Goal: Transaction & Acquisition: Purchase product/service

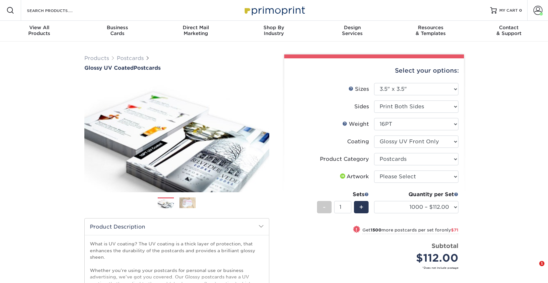
select select "3.50x3.50"
select select "9b7272e0-d6c8-4c3c-8e97-d3a1bcdab858"
select select "1000 – $112.00"
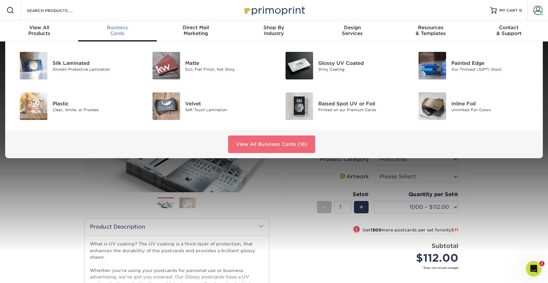
click at [258, 140] on link "View All Business Cards (16)" at bounding box center [271, 145] width 87 height 18
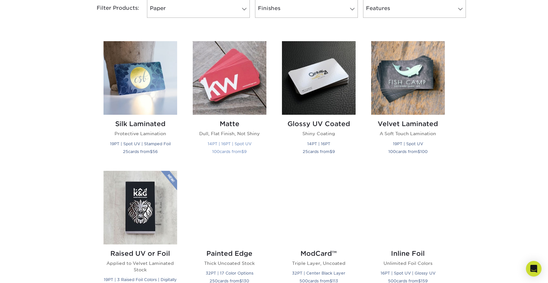
scroll to position [281, 0]
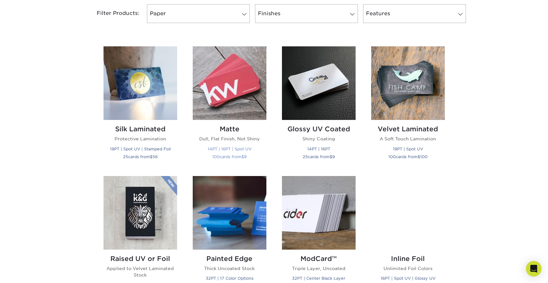
click at [229, 108] on img at bounding box center [230, 83] width 74 height 74
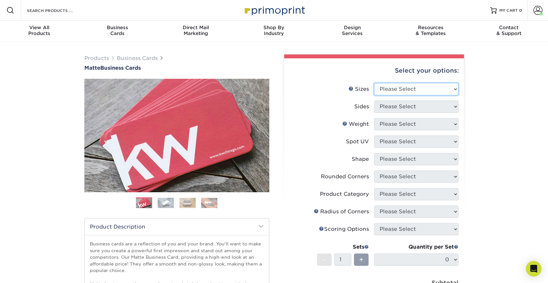
click at [399, 86] on select "Please Select 1.5" x 3.5" - Mini 1.75" x 3.5" - Mini 2" x 2" - Square 2" x 3" -…" at bounding box center [416, 89] width 84 height 12
select select "2.00x3.50"
click at [374, 83] on select "Please Select 1.5" x 3.5" - Mini 1.75" x 3.5" - Mini 2" x 2" - Square 2" x 3" -…" at bounding box center [416, 89] width 84 height 12
click at [427, 104] on select "Please Select Print Both Sides Print Front Only" at bounding box center [416, 107] width 84 height 12
select select "13abbda7-1d64-4f25-8bb2-c179b224825d"
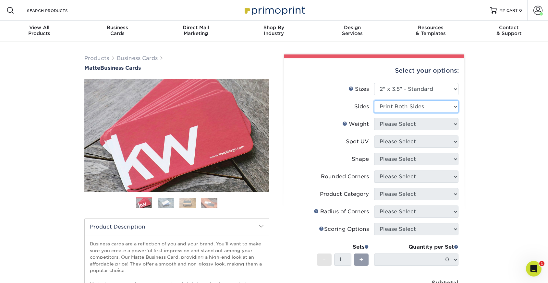
click at [374, 101] on select "Please Select Print Both Sides Print Front Only" at bounding box center [416, 107] width 84 height 12
click at [421, 122] on select "Please Select 16PT 14PT" at bounding box center [416, 124] width 84 height 12
select select "14PT"
click at [374, 118] on select "Please Select 16PT 14PT" at bounding box center [416, 124] width 84 height 12
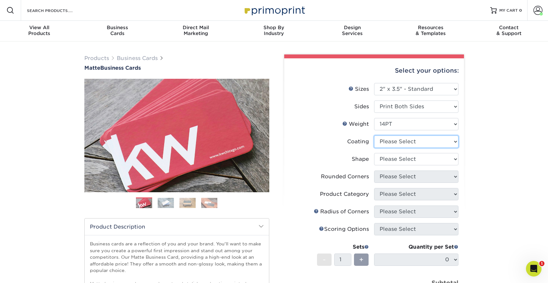
click at [416, 141] on select at bounding box center [416, 142] width 84 height 12
select select "121bb7b5-3b4d-429f-bd8d-bbf80e953313"
click at [374, 136] on select at bounding box center [416, 142] width 84 height 12
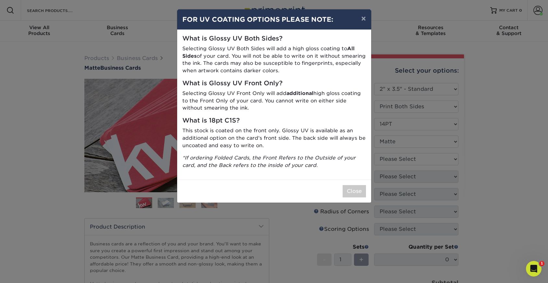
click at [433, 161] on div "× FOR UV COATING OPTIONS PLEASE NOTE: What is Glossy UV Both Sides? Selecting G…" at bounding box center [274, 141] width 548 height 283
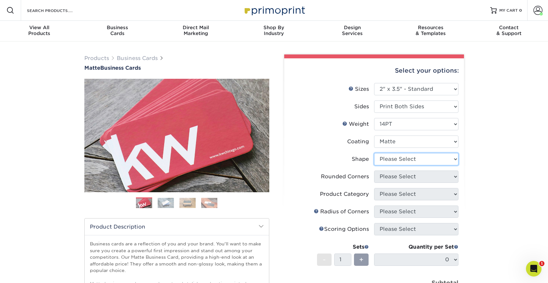
click at [426, 158] on select "Please Select Standard" at bounding box center [416, 159] width 84 height 12
select select "standard"
click at [374, 153] on select "Please Select Standard" at bounding box center [416, 159] width 84 height 12
click at [435, 178] on select "Please Select Yes - Round 2 Corners Yes - Round 4 Corners No" at bounding box center [416, 177] width 84 height 12
select select "0"
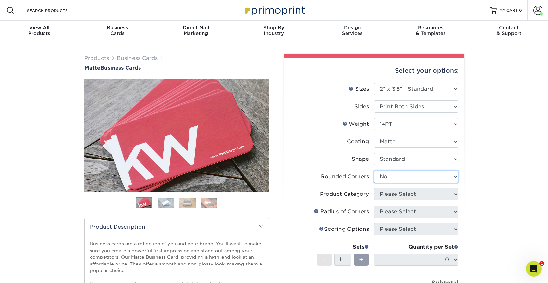
click at [374, 171] on select "Please Select Yes - Round 2 Corners Yes - Round 4 Corners No" at bounding box center [416, 177] width 84 height 12
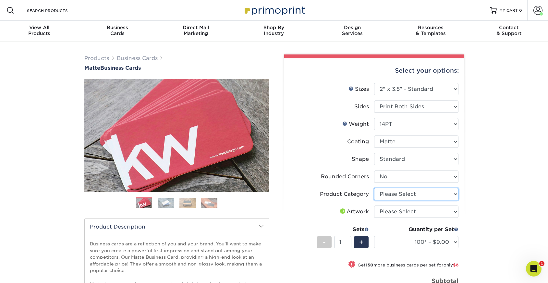
click at [448, 194] on select "Please Select Business Cards" at bounding box center [416, 194] width 84 height 12
select select "3b5148f1-0588-4f88-a218-97bcfdce65c1"
click at [374, 188] on select "Please Select Business Cards" at bounding box center [416, 194] width 84 height 12
click at [445, 210] on select "Please Select I will upload files I need a design - $100" at bounding box center [416, 212] width 84 height 12
select select "upload"
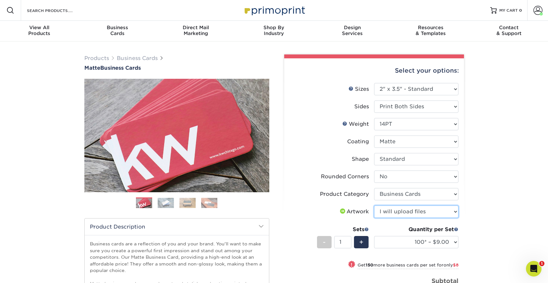
click at [374, 206] on select "Please Select I will upload files I need a design - $100" at bounding box center [416, 212] width 84 height 12
click at [455, 242] on select "100* – $9.00 250* – $17.00 500 – $33.00 1000 – $42.00 2500 – $75.00 5000 – $143…" at bounding box center [416, 242] width 84 height 12
select select "1000 – $42.00"
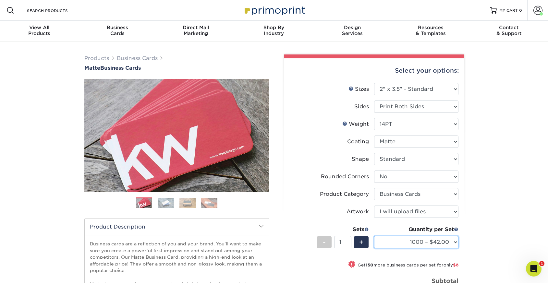
click at [374, 236] on select "100* – $9.00 250* – $17.00 500 – $33.00 1000 – $42.00 2500 – $75.00 5000 – $143…" at bounding box center [416, 242] width 84 height 12
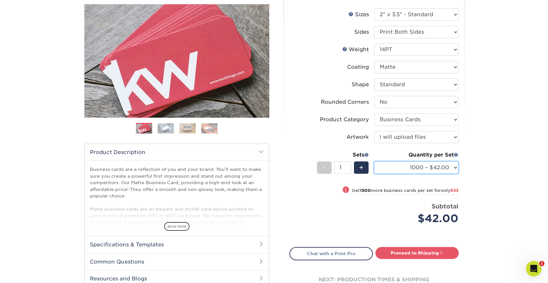
scroll to position [73, 0]
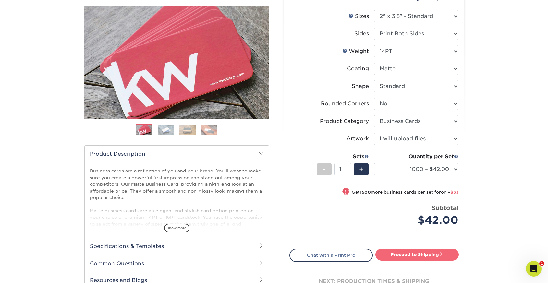
click at [427, 253] on link "Proceed to Shipping" at bounding box center [416, 255] width 83 height 12
type input "Set 1"
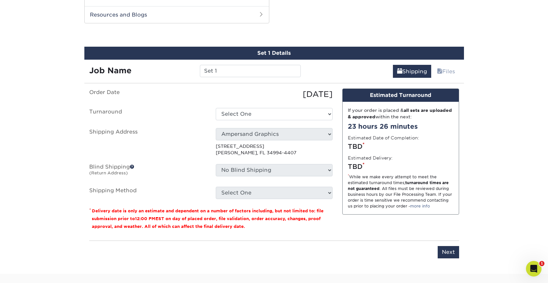
scroll to position [339, 0]
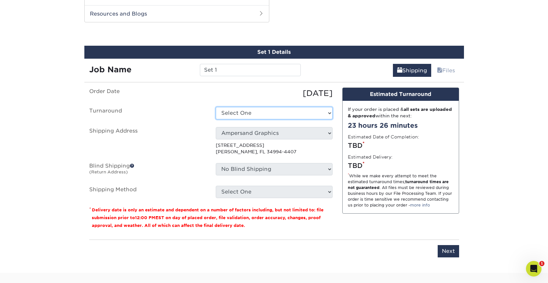
click at [297, 115] on select "Select One 2-4 Business Days 2 Day Next Business Day" at bounding box center [274, 113] width 117 height 12
select select "bbae0db4-e4ea-4d4a-8a0b-eb00eeb16e68"
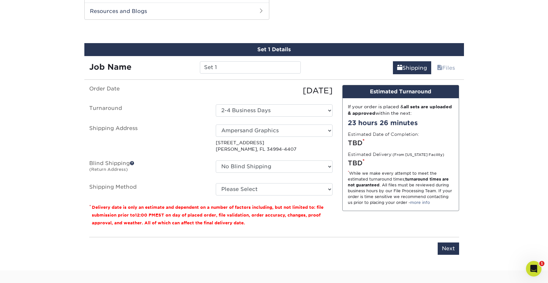
scroll to position [340, 0]
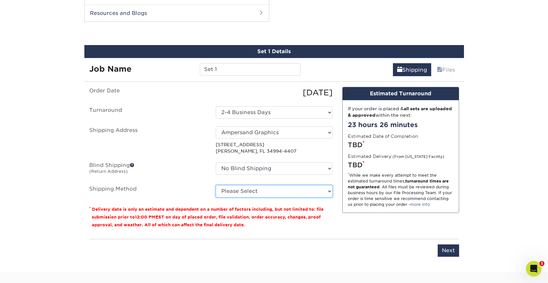
click at [316, 187] on select "Please Select Ground Shipping (+$8.96) 3 Day Shipping Service (+$15.34) 2 Day A…" at bounding box center [274, 191] width 117 height 12
select select "03"
click at [216, 185] on select "Please Select Ground Shipping (+$8.96) 3 Day Shipping Service (+$15.34) 2 Day A…" at bounding box center [274, 191] width 117 height 12
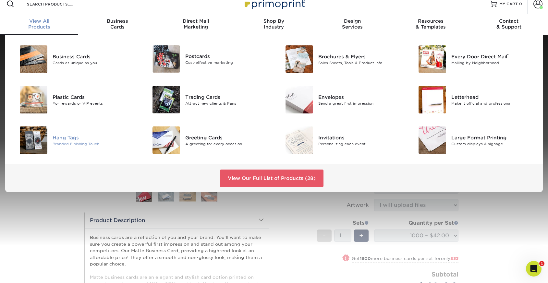
scroll to position [0, 0]
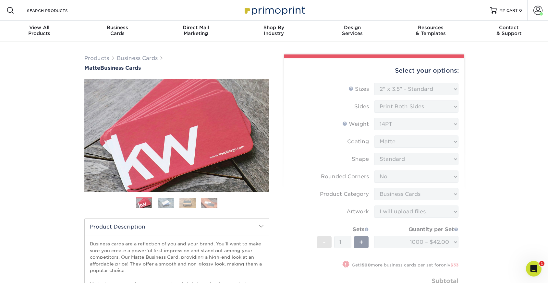
click at [43, 15] on div "Search Products" at bounding box center [55, 10] width 68 height 21
click at [44, 11] on input "Search Products" at bounding box center [57, 10] width 63 height 8
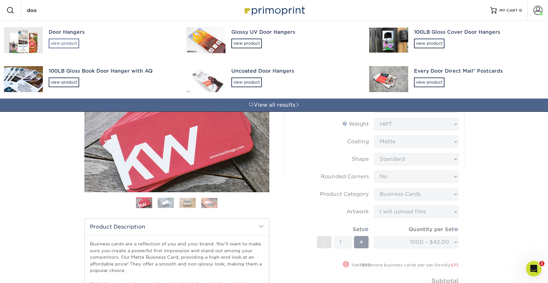
type input "doo"
click at [61, 42] on div "view product" at bounding box center [64, 44] width 30 height 10
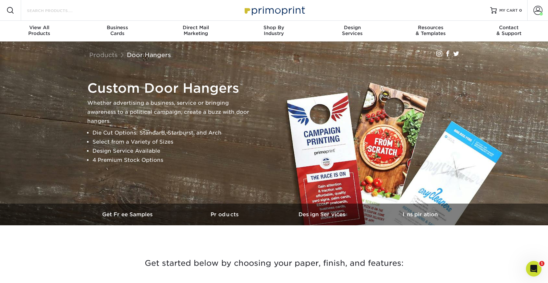
click at [59, 11] on input "Search Products" at bounding box center [57, 10] width 63 height 8
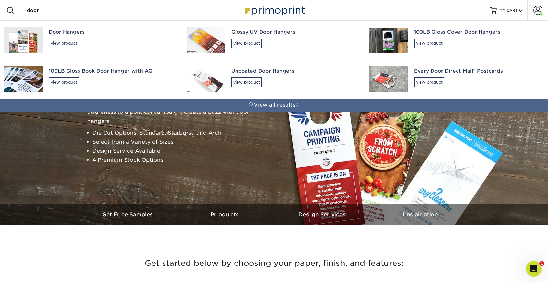
type input "door"
click at [63, 31] on div "Door Hangers" at bounding box center [112, 32] width 126 height 7
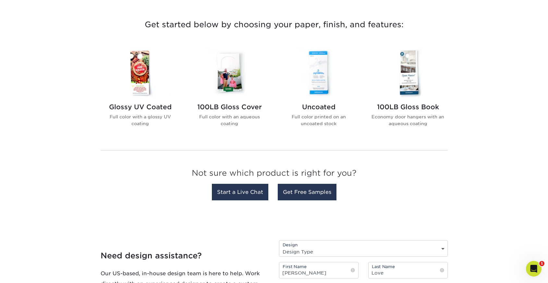
scroll to position [234, 0]
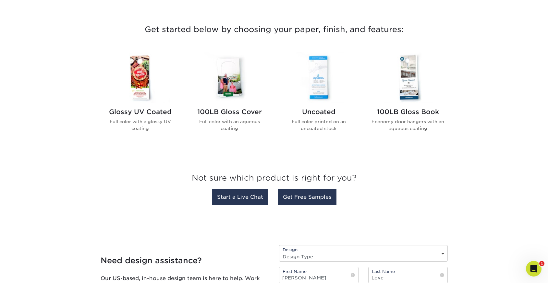
click at [316, 85] on img at bounding box center [319, 77] width 74 height 51
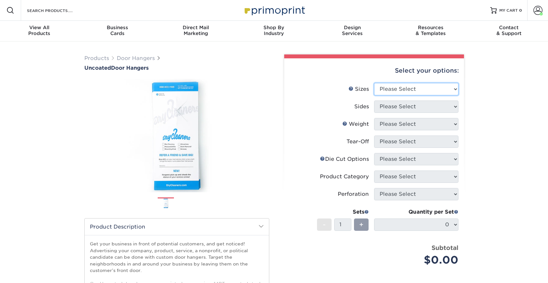
click at [405, 87] on select "Please Select 3.5" x 8.5" 3.5" x 11" 4" x 7" 4.25" x 11" 4.25" x 11"" at bounding box center [416, 89] width 84 height 12
select select "3.50x8.50"
click at [374, 83] on select "Please Select 3.5" x 8.5" 3.5" x 11" 4" x 7" 4.25" x 11" 4.25" x 11"" at bounding box center [416, 89] width 84 height 12
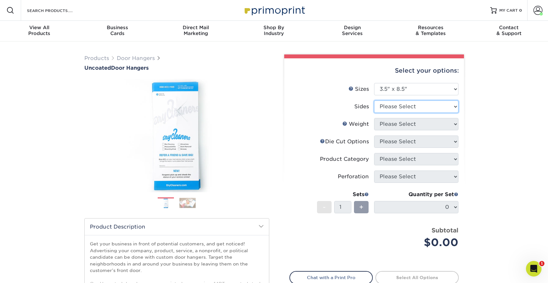
click at [435, 106] on select "Please Select Print Both Sides Print Front Only" at bounding box center [416, 107] width 84 height 12
select select "32d3c223-f82c-492b-b915-ba065a00862f"
click at [374, 101] on select "Please Select Print Both Sides Print Front Only" at bounding box center [416, 107] width 84 height 12
click at [434, 122] on select "Please Select 14PT 16PT 14PT Uncoated" at bounding box center [416, 124] width 84 height 12
select select "14PT"
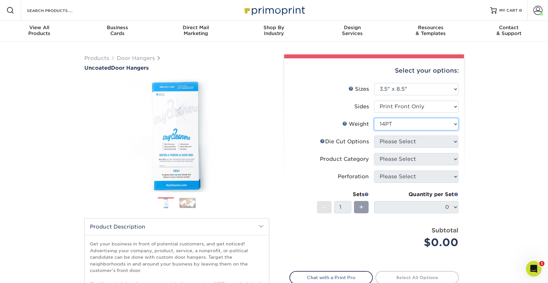
click at [374, 118] on select "Please Select 14PT 16PT 14PT Uncoated" at bounding box center [416, 124] width 84 height 12
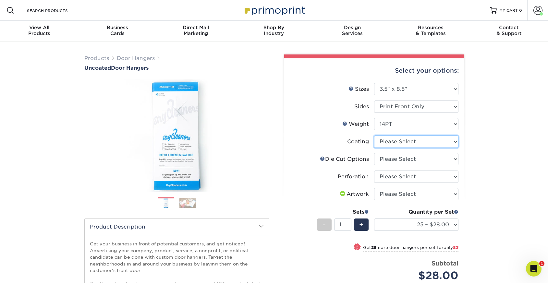
click at [428, 140] on select at bounding box center [416, 142] width 84 height 12
select select "3e7618de-abca-4bda-9f97-8b9129e913d8"
click at [374, 136] on select at bounding box center [416, 142] width 84 height 12
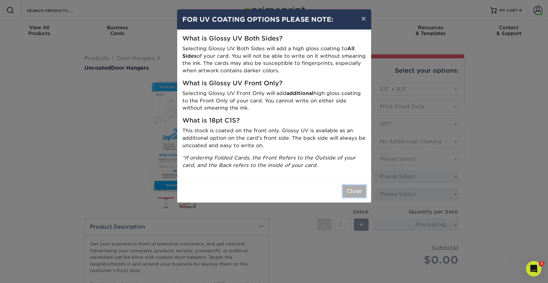
click at [353, 191] on button "Close" at bounding box center [353, 191] width 23 height 12
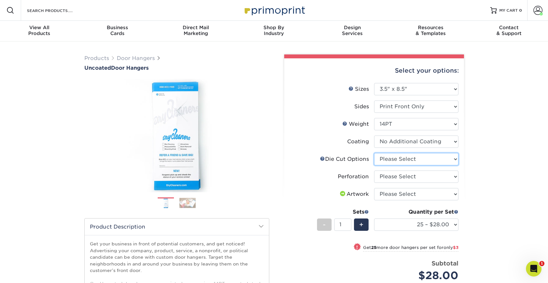
click at [441, 157] on select "Please Select Standard Die Cut Arch Die Cut Starburst Die Cut" at bounding box center [416, 159] width 84 height 12
select select "fe6a4ed8-5803-433c-b773-a25a7b955e98"
click at [374, 153] on select "Please Select Standard Die Cut Arch Die Cut Starburst Die Cut" at bounding box center [416, 159] width 84 height 12
click at [441, 176] on select "Please Select Perforation 2" from Bottom Perforation 2" from Right" at bounding box center [416, 177] width 84 height 12
click at [437, 176] on select "Please Select Perforation 2" from Bottom Perforation 2" from Right" at bounding box center [416, 177] width 84 height 12
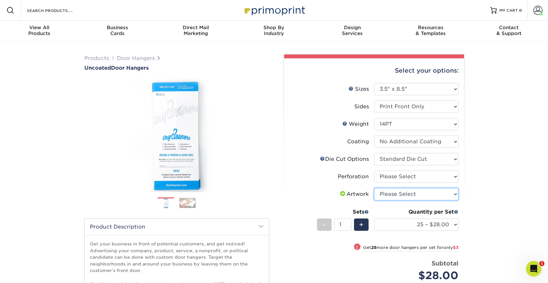
click at [439, 192] on select "Please Select I will upload files I need a design - $100" at bounding box center [416, 194] width 84 height 12
click at [433, 194] on select "Please Select I will upload files I need a design - $100" at bounding box center [416, 194] width 84 height 12
select select "upload"
click at [374, 188] on select "Please Select I will upload files I need a design - $100" at bounding box center [416, 194] width 84 height 12
click at [473, 220] on div "Products Door Hangers Uncoated Door Hangers Previous Next show more /" at bounding box center [274, 215] width 548 height 346
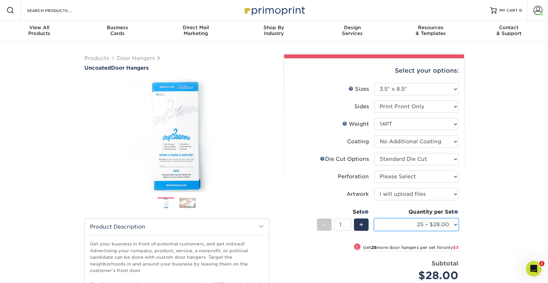
click at [452, 226] on select "25 – $28.00 50 – $31.00 75 – $33.00 100 – $31.00 250 – $59.00 500 – $118.00" at bounding box center [416, 225] width 84 height 12
select select "500 – $118.00"
click at [374, 219] on select "25 – $28.00 50 – $31.00 75 – $33.00 100 – $31.00 250 – $59.00 500 – $118.00" at bounding box center [416, 225] width 84 height 12
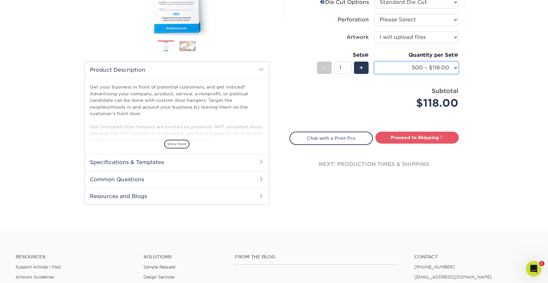
scroll to position [162, 0]
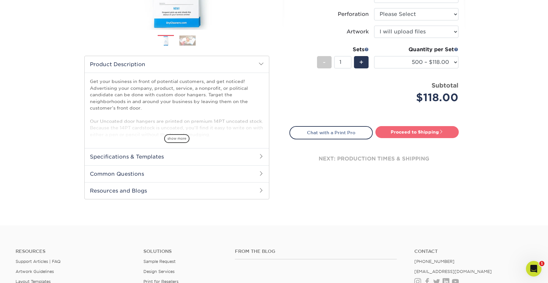
click at [414, 133] on link "Proceed to Shipping" at bounding box center [416, 132] width 83 height 12
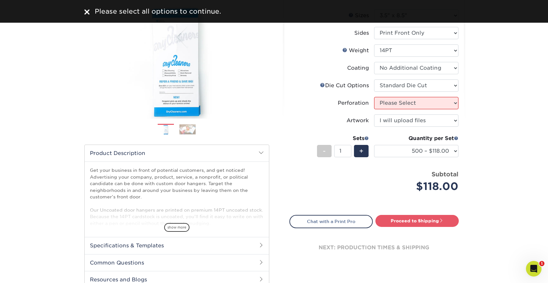
scroll to position [63, 0]
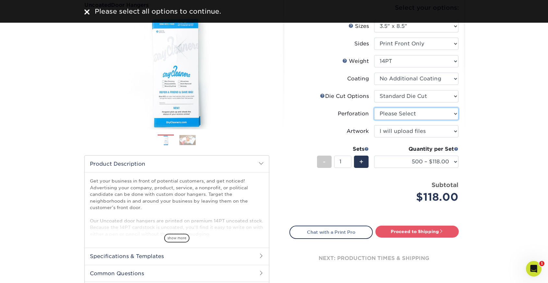
click at [443, 115] on select "Please Select Perforation 2" from Bottom Perforation 2" from Right" at bounding box center [416, 114] width 84 height 12
select select "818a9c51-d57a-4cd5-8314-7fd31c7ac272"
click at [374, 108] on select "Please Select Perforation 2" from Bottom Perforation 2" from Right" at bounding box center [416, 114] width 84 height 12
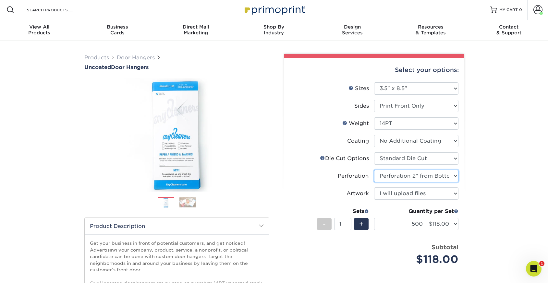
scroll to position [0, 0]
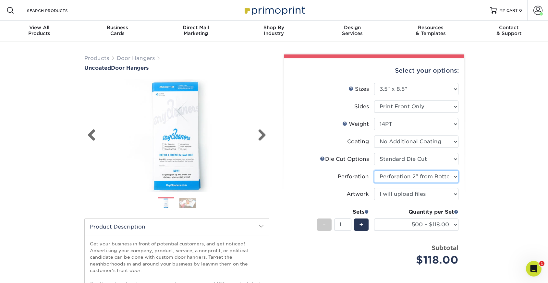
click at [266, 148] on img at bounding box center [176, 136] width 185 height 128
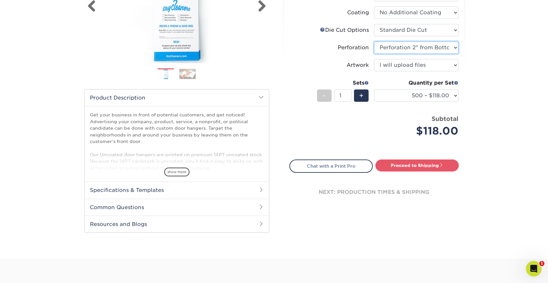
scroll to position [160, 0]
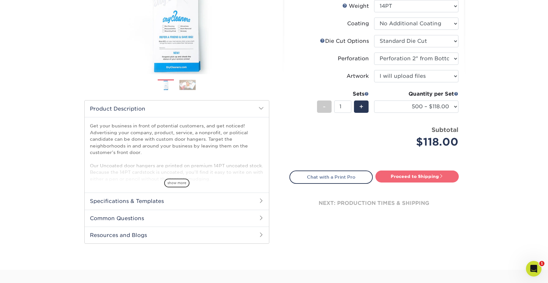
click at [403, 175] on link "Proceed to Shipping" at bounding box center [416, 177] width 83 height 12
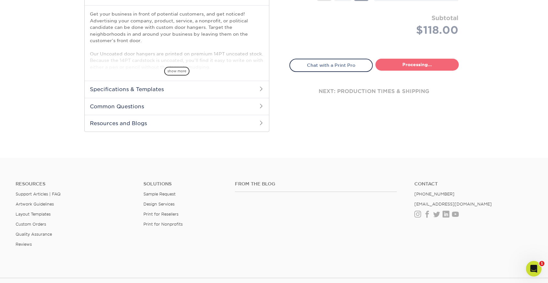
select select "a06aa3d3-51b7-401b-a431-60dcc4eea334"
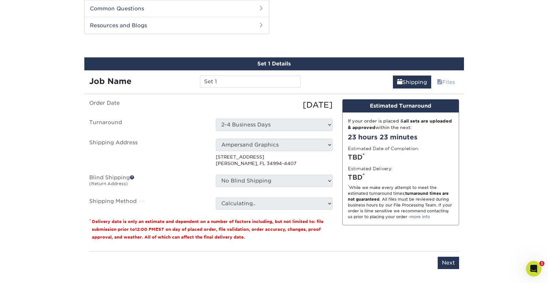
scroll to position [330, 0]
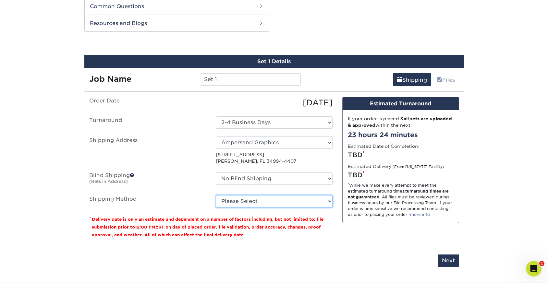
click at [321, 199] on select "Please Select Ground Shipping (+$17.37) 3 Day Shipping Service (+$29.77) 2 Day …" at bounding box center [274, 201] width 117 height 12
select select "03"
click at [216, 195] on select "Please Select Ground Shipping (+$17.37) 3 Day Shipping Service (+$29.77) 2 Day …" at bounding box center [274, 201] width 117 height 12
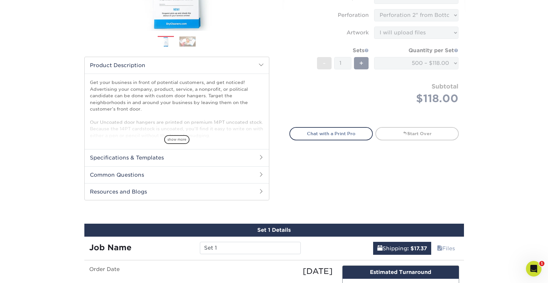
scroll to position [161, 0]
